Goal: Check status: Check status

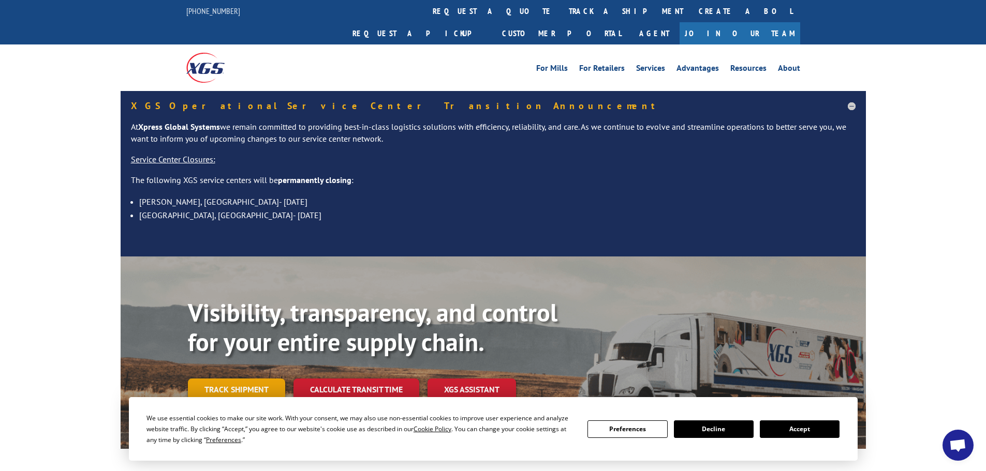
click at [241, 379] on link "Track shipment" at bounding box center [236, 390] width 97 height 22
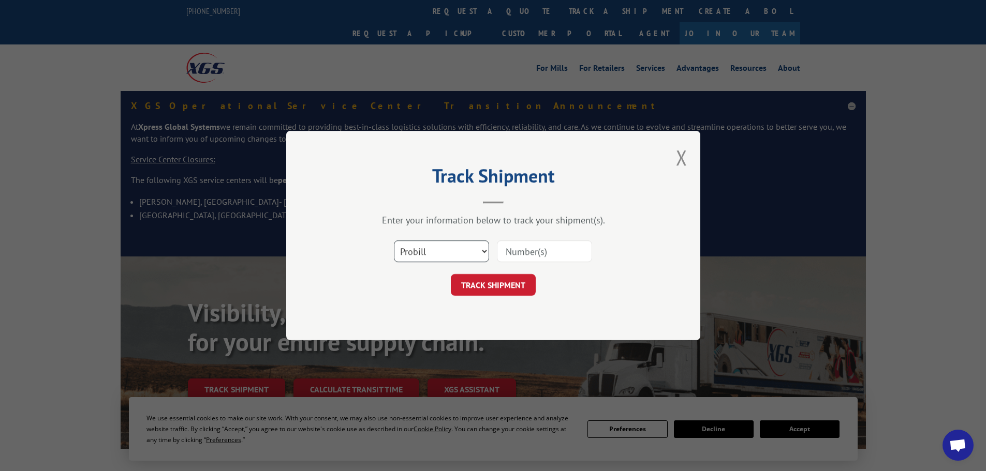
click at [461, 250] on select "Select category... Probill BOL PO" at bounding box center [441, 252] width 95 height 22
select select "bol"
click at [394, 241] on select "Select category... Probill BOL PO" at bounding box center [441, 252] width 95 height 22
click at [534, 254] on input at bounding box center [544, 252] width 95 height 22
paste input "5995849"
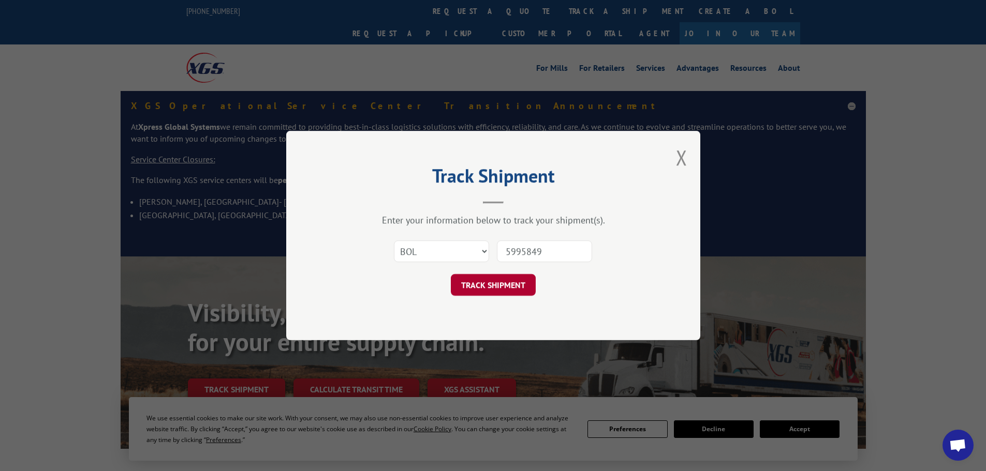
type input "5995849"
click at [483, 292] on button "TRACK SHIPMENT" at bounding box center [493, 285] width 85 height 22
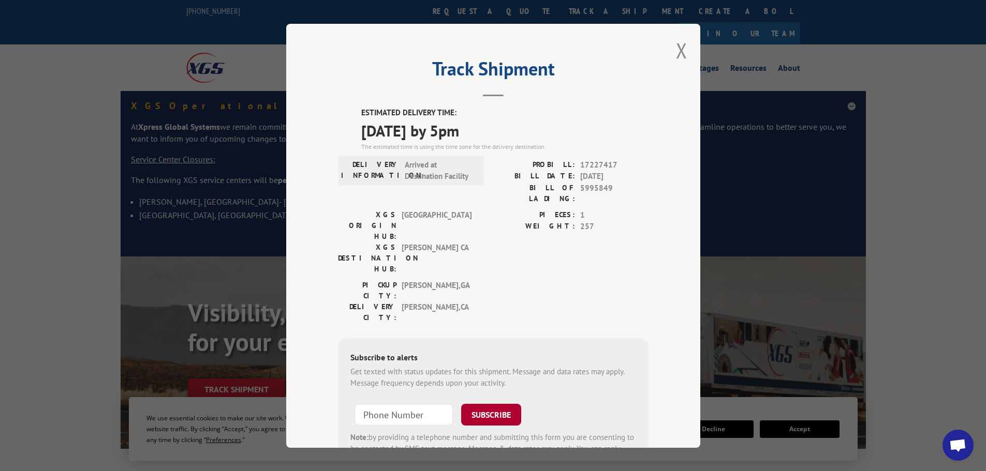
click at [482, 404] on button "SUBSCRIBE" at bounding box center [491, 415] width 60 height 22
click at [679, 51] on button "Close modal" at bounding box center [681, 50] width 11 height 27
